Goal: Transaction & Acquisition: Purchase product/service

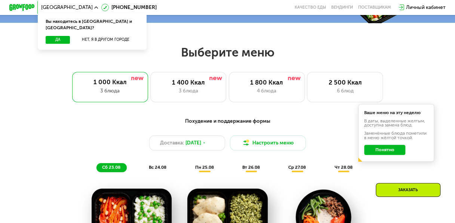
scroll to position [249, 0]
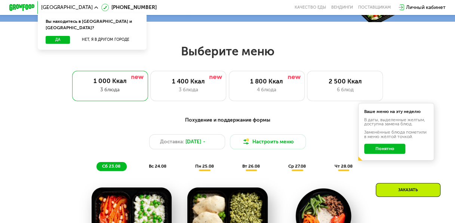
click at [385, 151] on button "Понятно" at bounding box center [384, 149] width 41 height 10
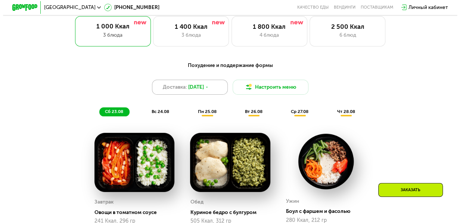
scroll to position [304, 0]
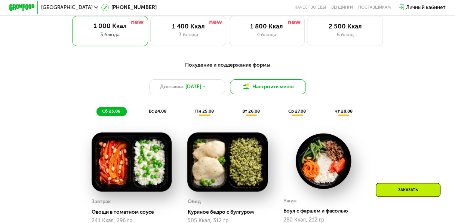
click at [254, 88] on button "Настроить меню" at bounding box center [268, 86] width 76 height 15
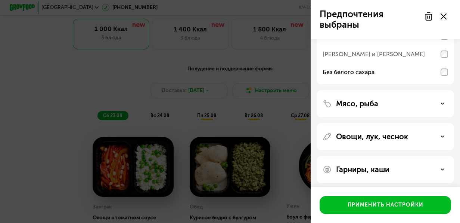
scroll to position [213, 0]
click at [354, 107] on p "Мясо, рыба" at bounding box center [357, 103] width 42 height 9
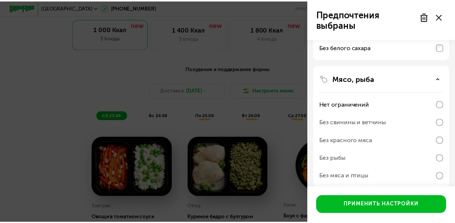
scroll to position [251, 0]
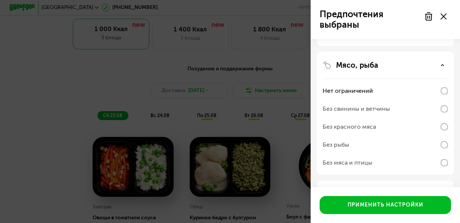
click at [355, 151] on div "Без рыбы" at bounding box center [386, 145] width 126 height 18
click at [445, 152] on div "Без рыбы" at bounding box center [386, 145] width 126 height 18
click at [443, 148] on div "Без рыбы" at bounding box center [386, 145] width 126 height 18
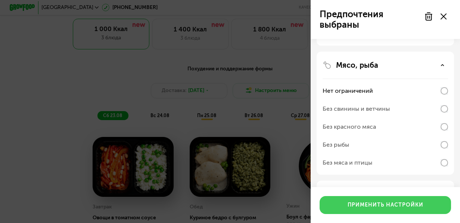
click at [427, 199] on button "Применить настройки" at bounding box center [386, 205] width 132 height 18
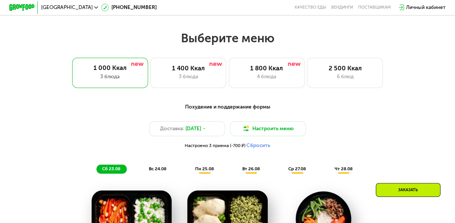
scroll to position [262, 0]
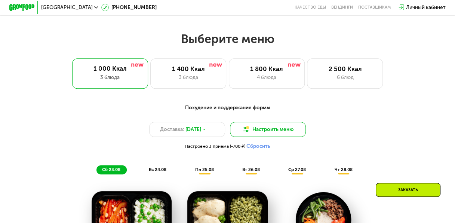
click at [290, 136] on button "Настроить меню" at bounding box center [268, 129] width 76 height 15
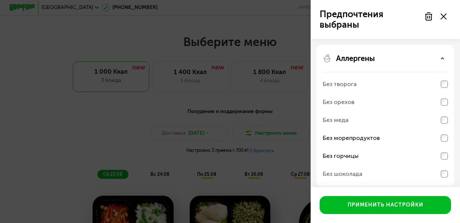
click at [204, 129] on div "Предпочтения выбраны Аллергены Без творога Без орехов Без меда Без морепродукто…" at bounding box center [230, 111] width 460 height 223
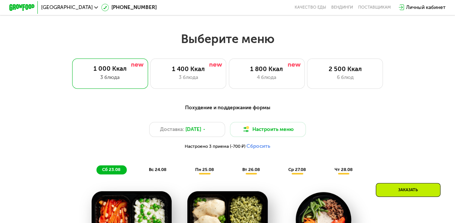
click at [201, 129] on span "[DATE]" at bounding box center [193, 129] width 16 height 7
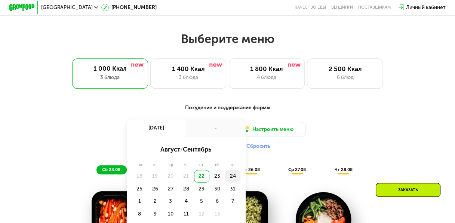
click at [147, 182] on div "24" at bounding box center [140, 188] width 16 height 13
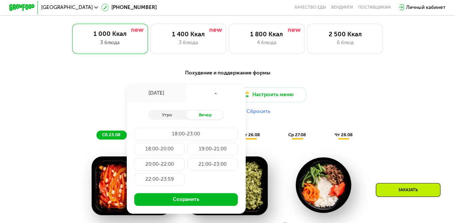
scroll to position [298, 0]
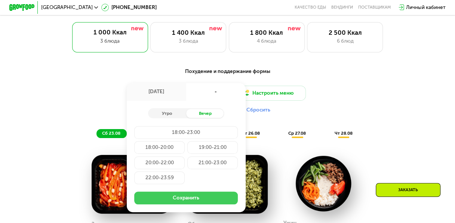
click at [194, 202] on button "Сохранить" at bounding box center [186, 197] width 104 height 13
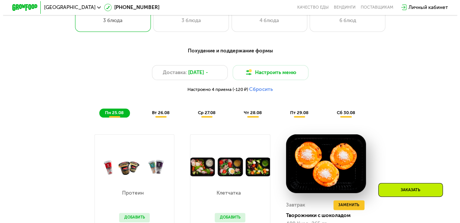
scroll to position [320, 0]
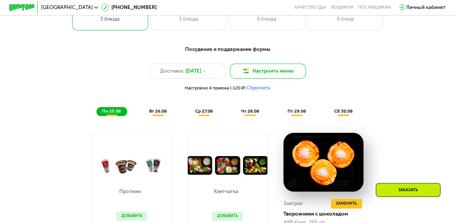
click at [264, 70] on button "Настроить меню" at bounding box center [268, 71] width 76 height 15
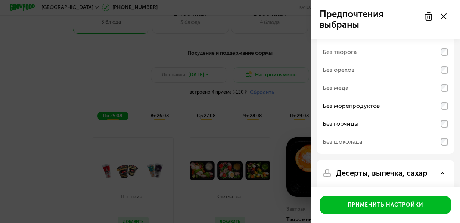
scroll to position [0, 0]
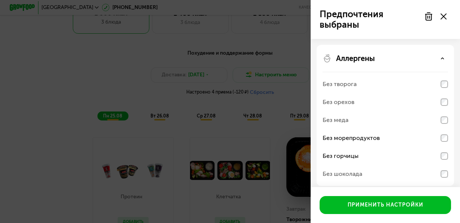
click at [350, 61] on p "Аллергены" at bounding box center [355, 58] width 39 height 9
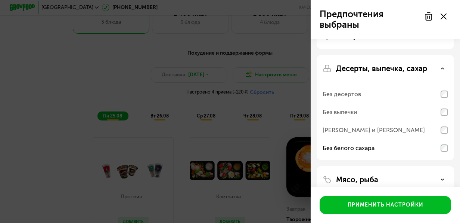
scroll to position [24, 0]
click at [339, 132] on div "[PERSON_NAME] и [PERSON_NAME]" at bounding box center [374, 128] width 102 height 9
click at [447, 138] on div "[PERSON_NAME] и [PERSON_NAME]" at bounding box center [386, 147] width 126 height 18
click at [415, 64] on p "Десерты, выпечка, сахар" at bounding box center [381, 67] width 91 height 9
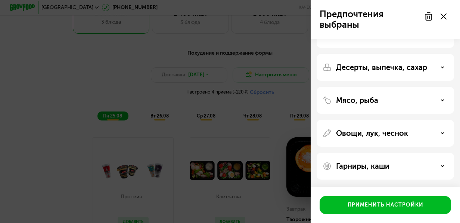
click at [425, 17] on icon at bounding box center [429, 16] width 9 height 9
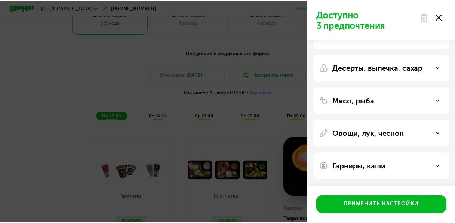
scroll to position [0, 0]
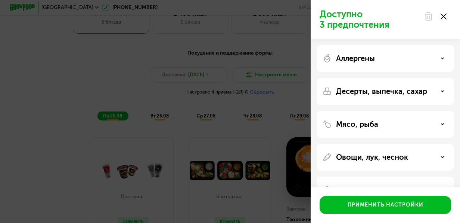
click at [409, 78] on div "Аллергены" at bounding box center [386, 91] width 138 height 27
click at [447, 22] on div at bounding box center [435, 16] width 31 height 15
click at [446, 16] on icon at bounding box center [444, 16] width 6 height 6
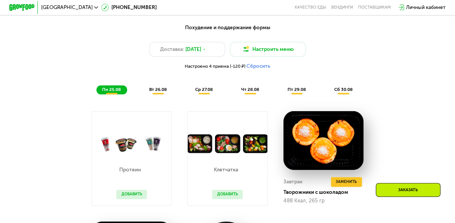
scroll to position [328, 0]
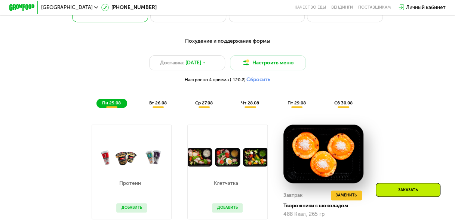
click at [254, 83] on button "Сбросить" at bounding box center [258, 80] width 24 height 6
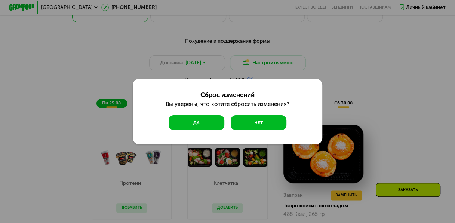
click at [190, 119] on button "Да" at bounding box center [197, 122] width 56 height 15
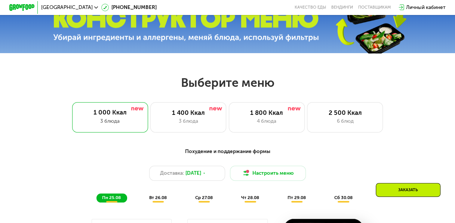
scroll to position [220, 0]
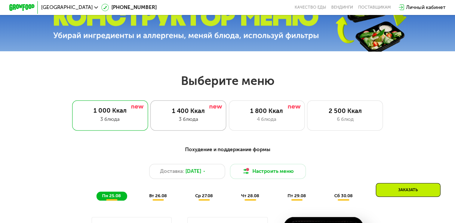
click at [191, 113] on div "1 400 Ккал" at bounding box center [188, 110] width 62 height 7
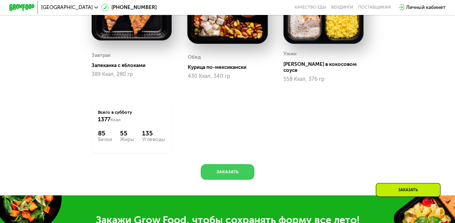
scroll to position [452, 0]
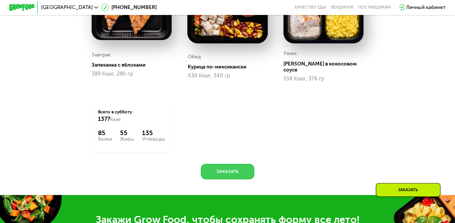
click at [222, 170] on button "Заказать" at bounding box center [227, 171] width 53 height 15
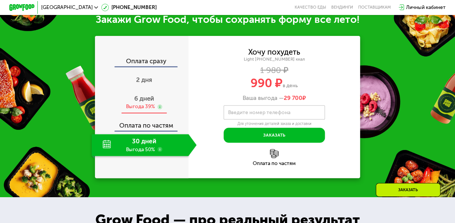
scroll to position [662, 0]
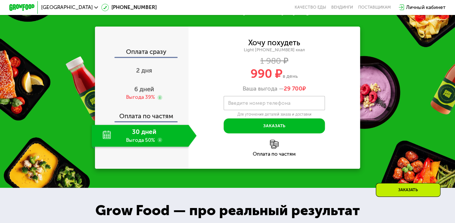
click at [144, 135] on div "30 дней Выгода 50%" at bounding box center [140, 135] width 97 height 22
click at [144, 96] on div "Выгода 39%" at bounding box center [140, 97] width 29 height 7
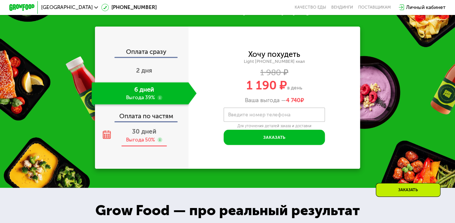
click at [142, 141] on div "Выгода 50%" at bounding box center [140, 139] width 29 height 7
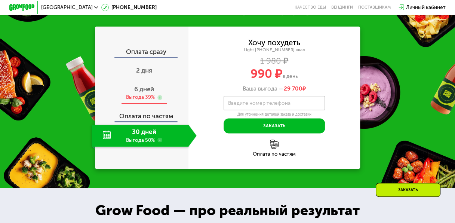
click at [141, 101] on div "Выгода 39%" at bounding box center [140, 97] width 29 height 7
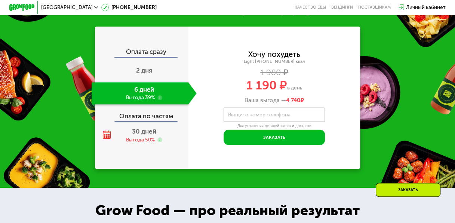
click at [159, 100] on use at bounding box center [159, 97] width 5 height 5
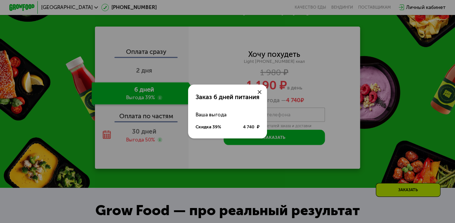
click at [261, 92] on icon at bounding box center [260, 92] width 4 height 4
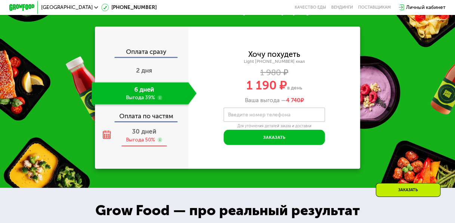
click at [157, 138] on div "30 дней Выгода 50%" at bounding box center [144, 135] width 105 height 22
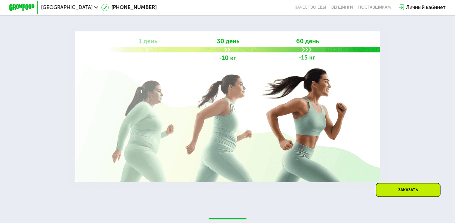
scroll to position [908, 0]
